Goal: Contribute content

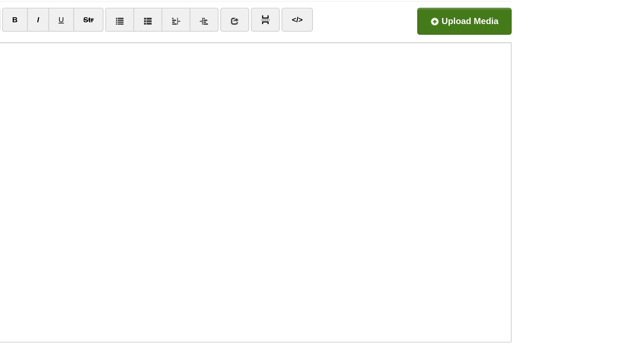
click at [445, 58] on input "file" at bounding box center [240, 59] width 543 height 37
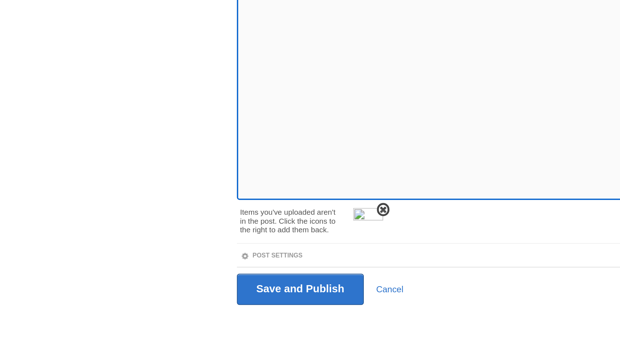
click at [221, 246] on span at bounding box center [219, 247] width 5 height 5
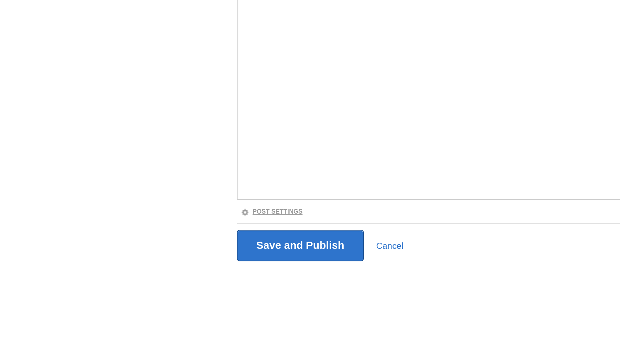
click at [168, 248] on link "Post Settings" at bounding box center [156, 248] width 36 height 4
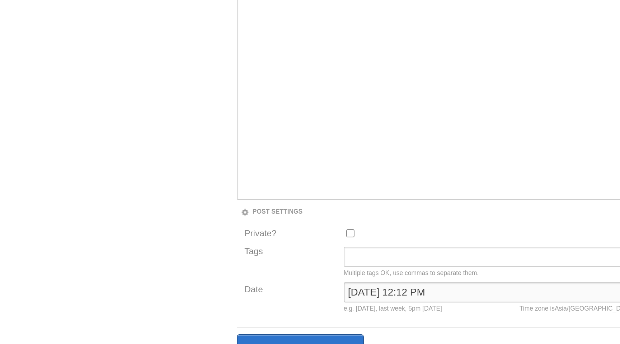
click at [220, 291] on input "[DATE] 12:12 PM" at bounding box center [280, 294] width 166 height 11
type input "now"
click at [136, 319] on input "Save and Publish" at bounding box center [172, 328] width 73 height 18
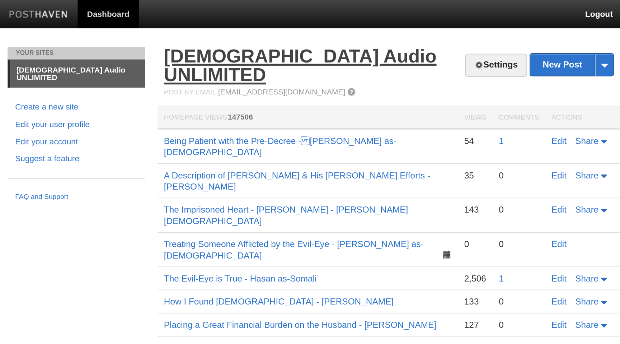
click at [277, 32] on link "[DEMOGRAPHIC_DATA] Audio UNLIMITED" at bounding box center [304, 37] width 156 height 23
click at [304, 31] on link "[DEMOGRAPHIC_DATA] Audio UNLIMITED" at bounding box center [304, 37] width 156 height 23
